Goal: Information Seeking & Learning: Learn about a topic

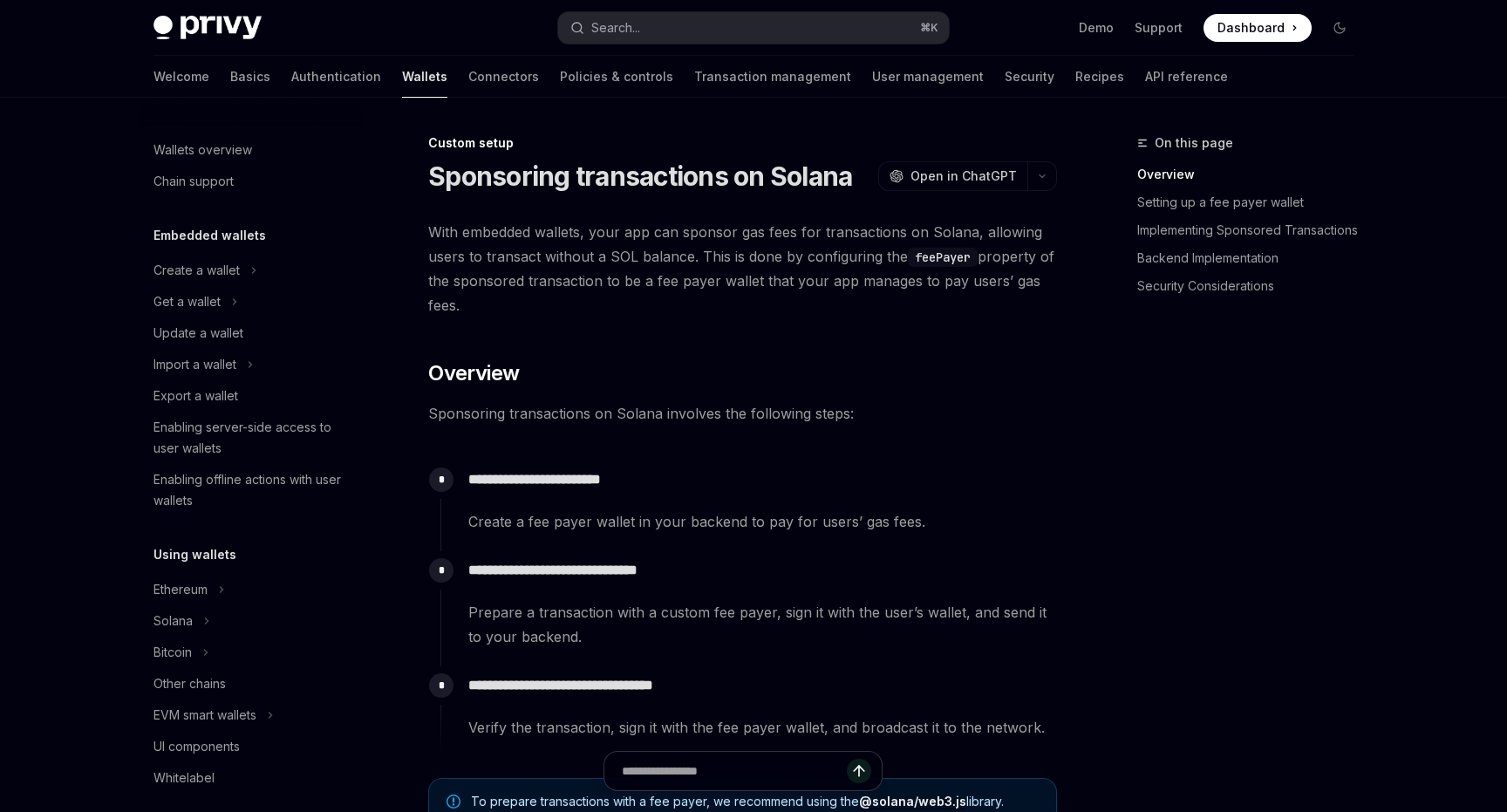
scroll to position [791, 0]
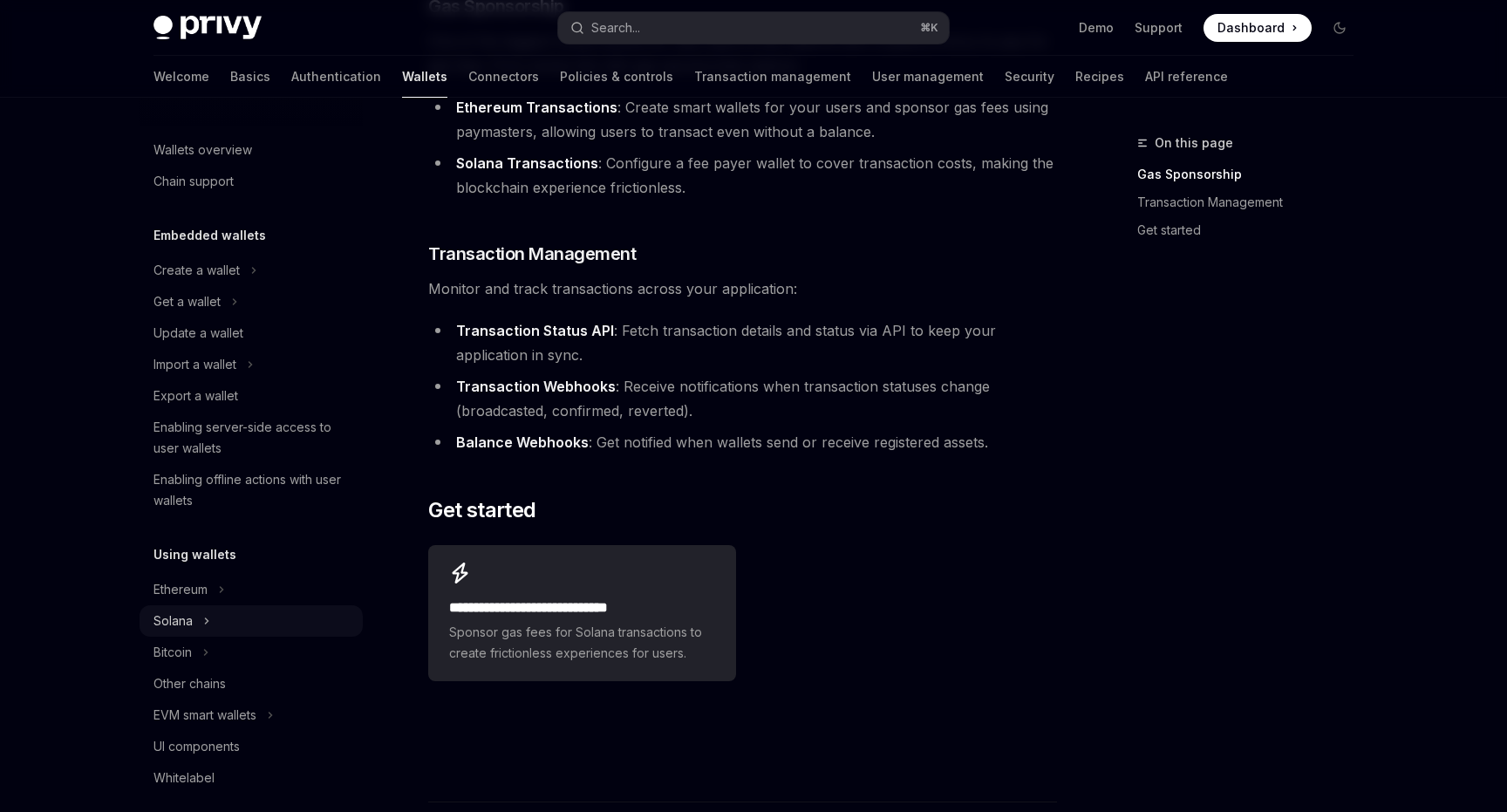
click at [216, 615] on button "Solana" at bounding box center [251, 621] width 223 height 32
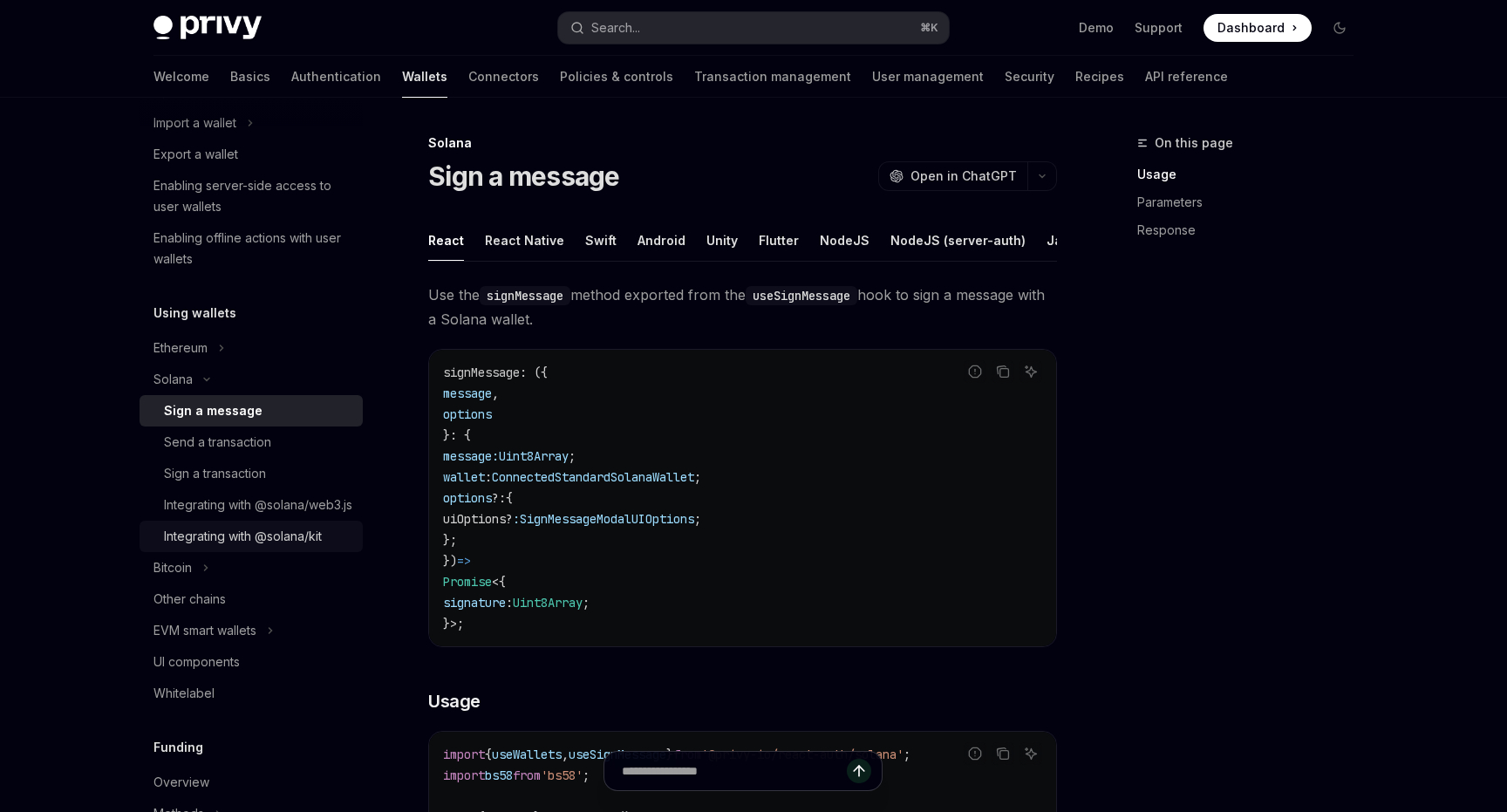
scroll to position [244, 0]
click at [265, 513] on div "Integrating with @solana/web3.js" at bounding box center [258, 502] width 189 height 21
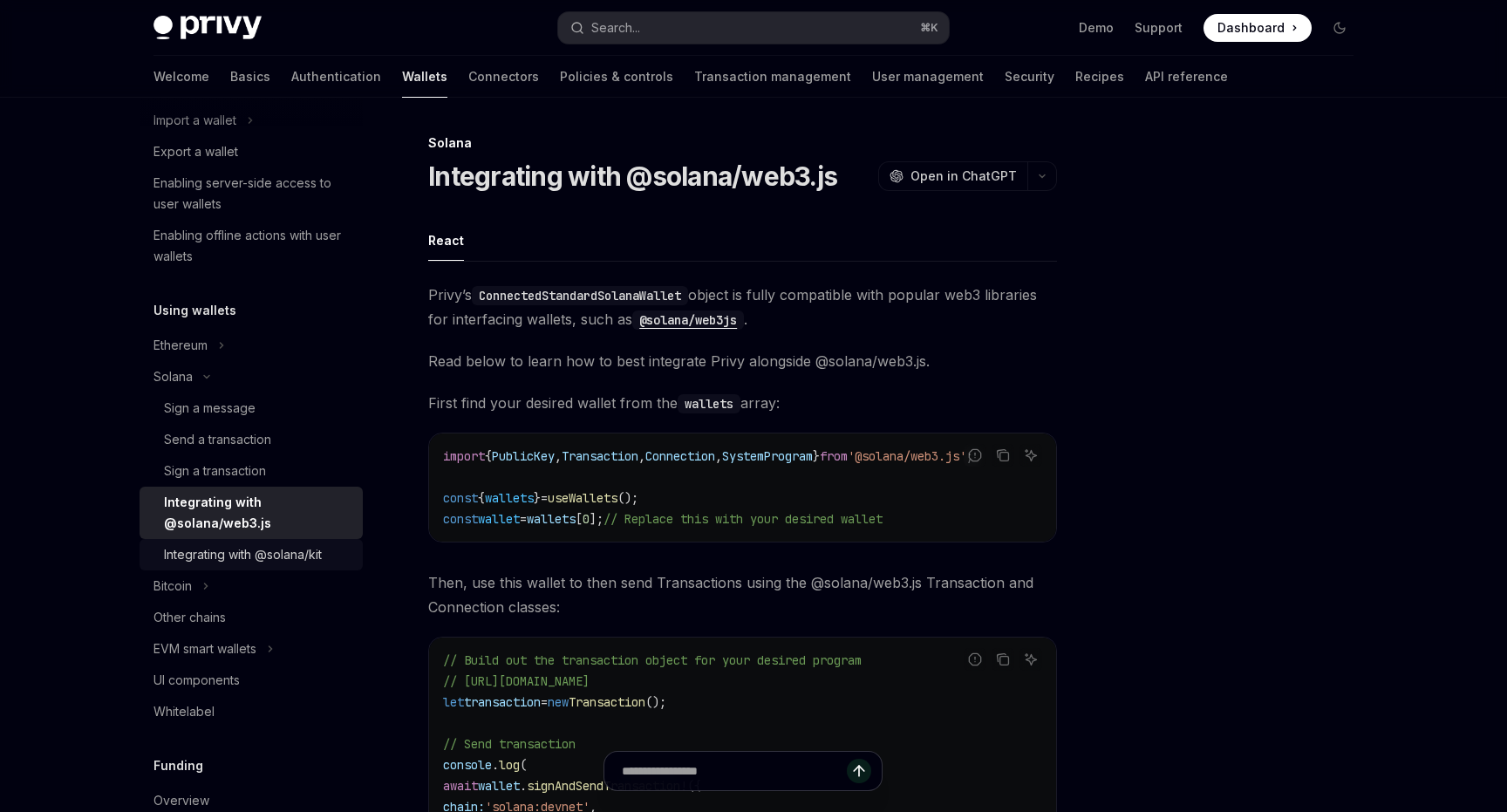
click at [287, 560] on div "Integrating with @solana/kit" at bounding box center [243, 554] width 158 height 21
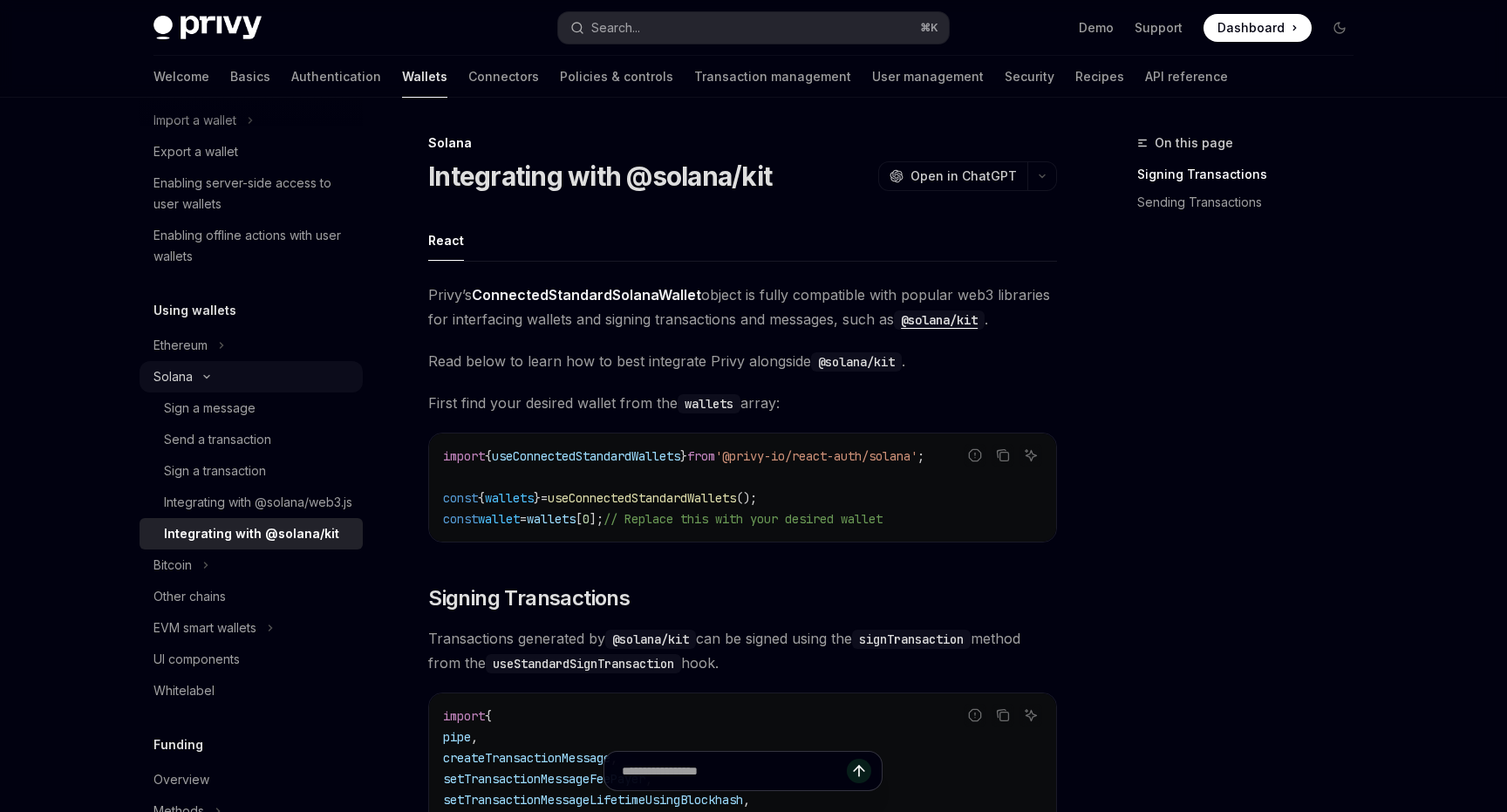
click at [230, 376] on button "Solana" at bounding box center [251, 376] width 223 height 32
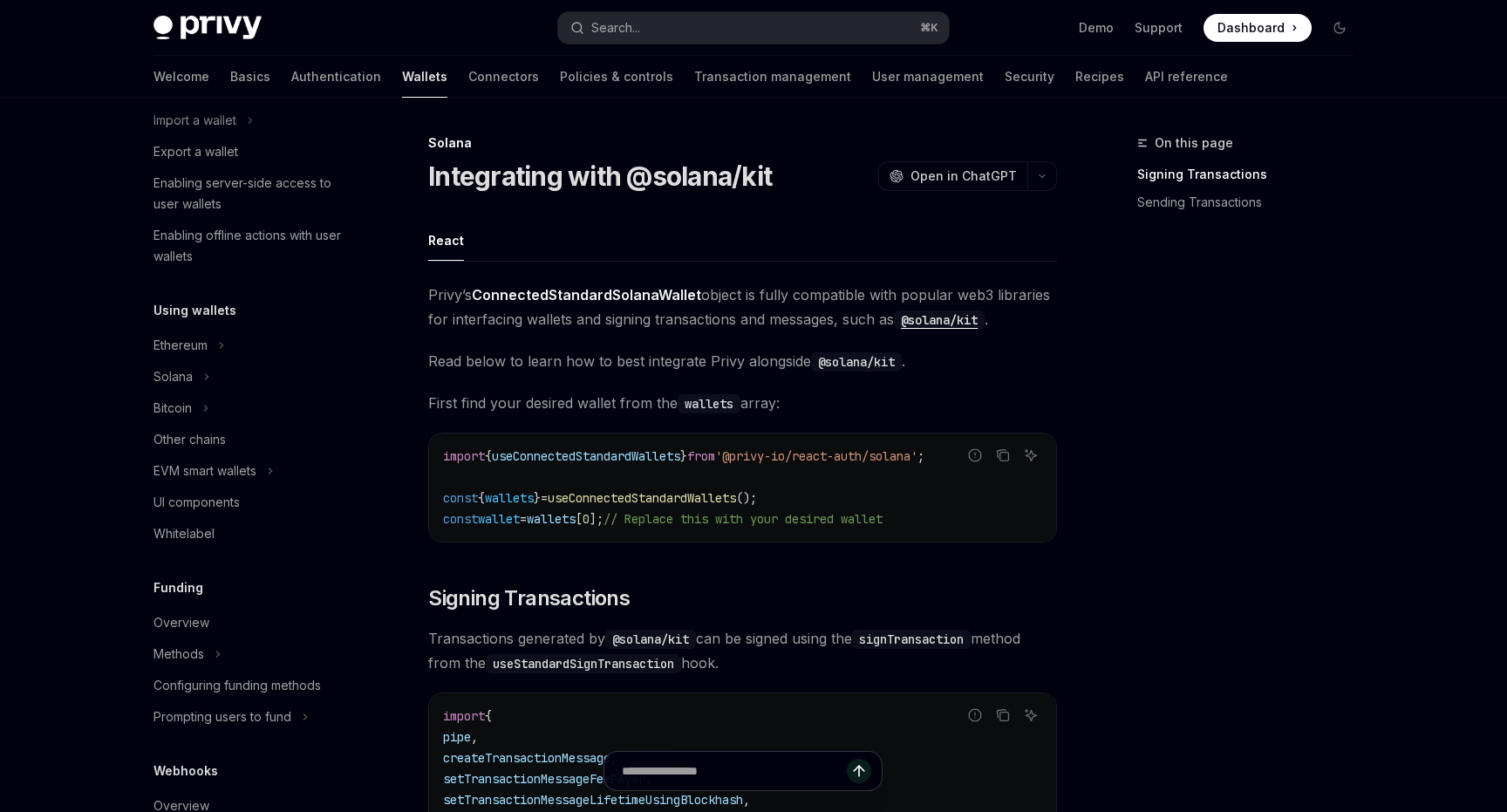
type textarea "*"
